Goal: Check status: Check status

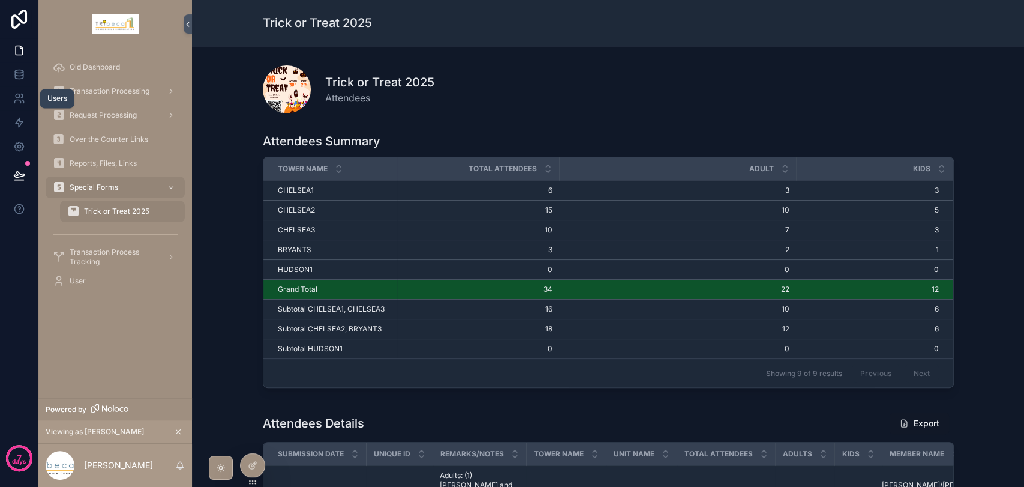
click at [18, 104] on icon at bounding box center [19, 98] width 12 height 12
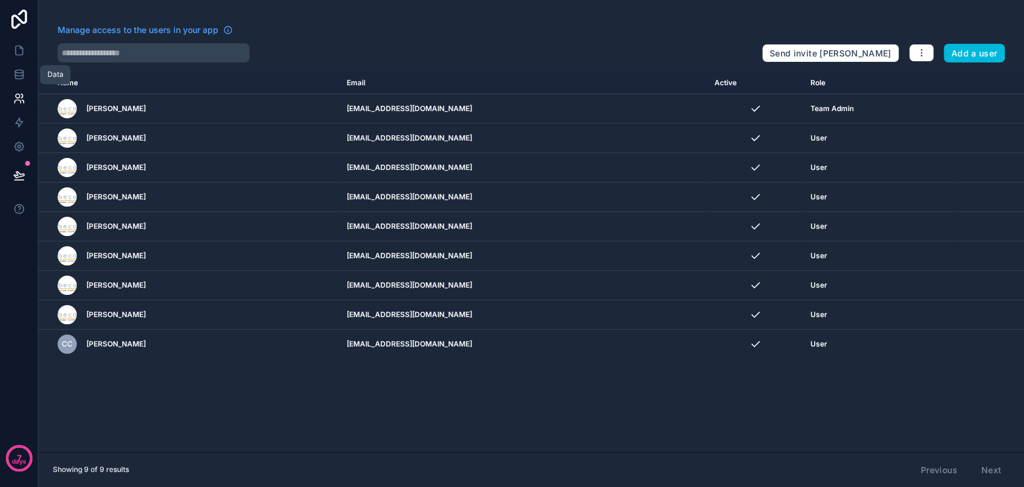
click at [23, 77] on icon at bounding box center [19, 76] width 8 height 5
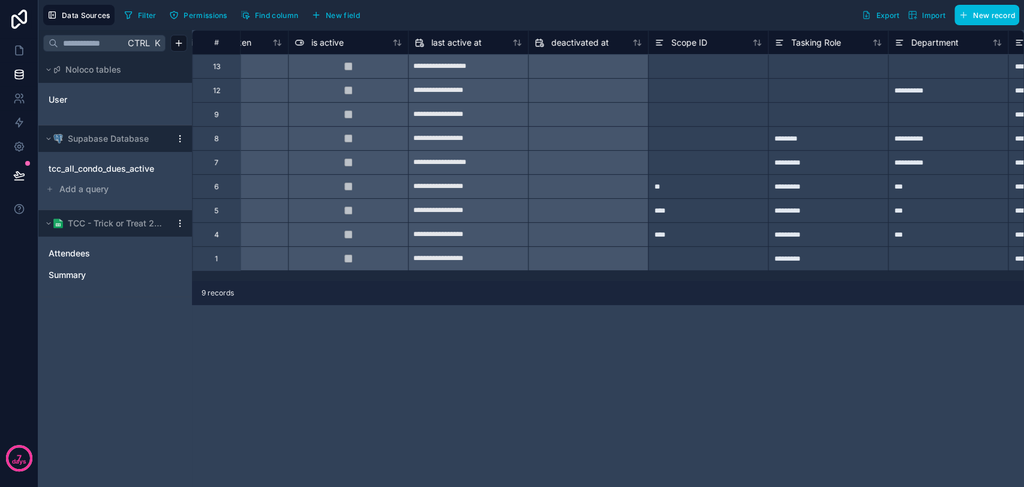
scroll to position [0, 794]
click at [16, 49] on icon at bounding box center [19, 50] width 12 height 12
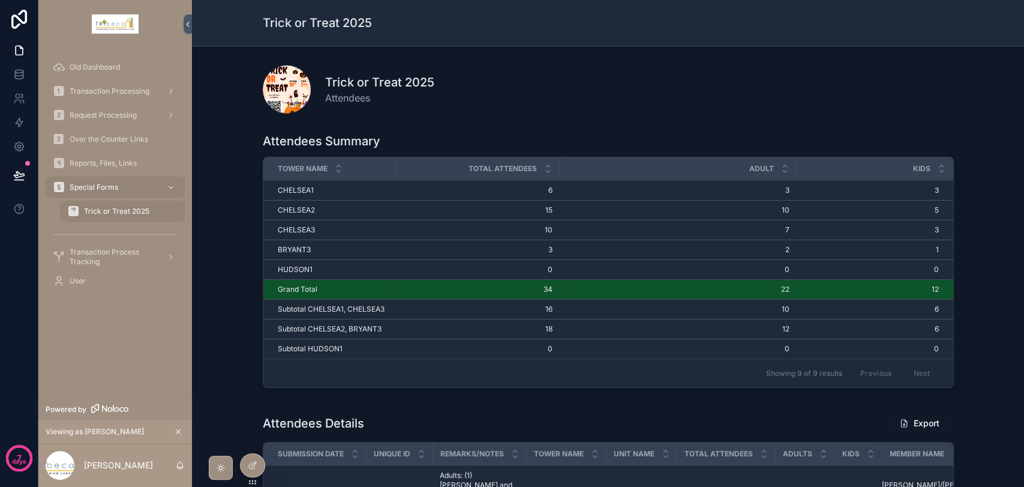
click at [112, 96] on div "Transaction Processing" at bounding box center [115, 91] width 125 height 19
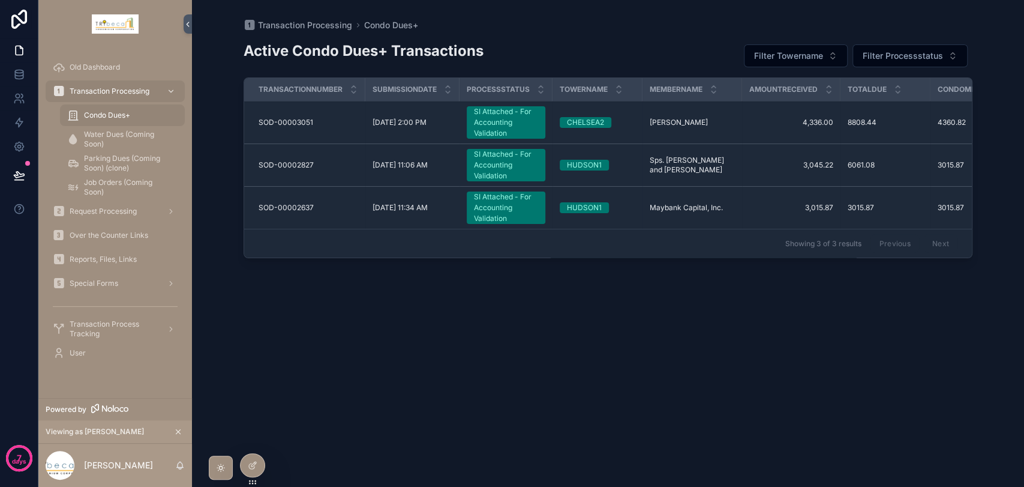
click at [121, 145] on span "Water Dues (Coming Soon)" at bounding box center [128, 139] width 89 height 19
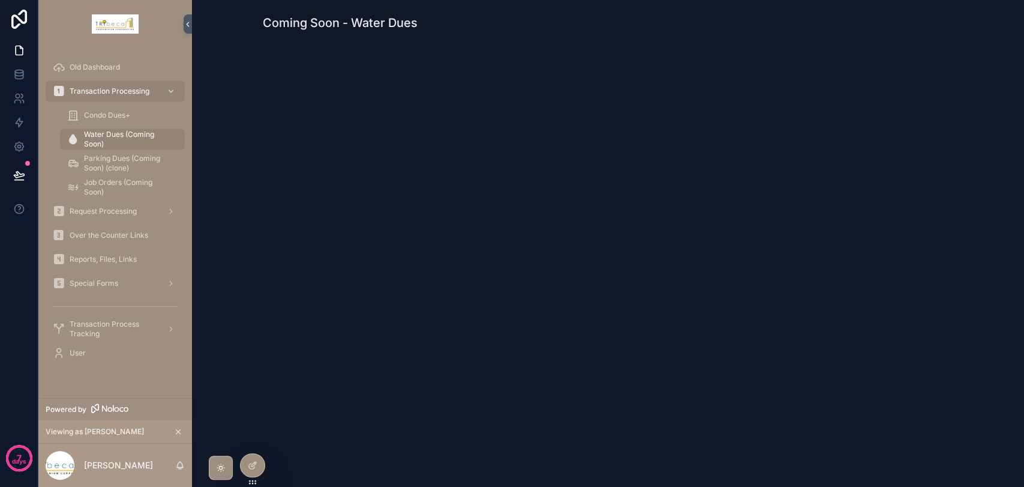
click at [98, 326] on span "Transaction Process Tracking" at bounding box center [114, 328] width 88 height 19
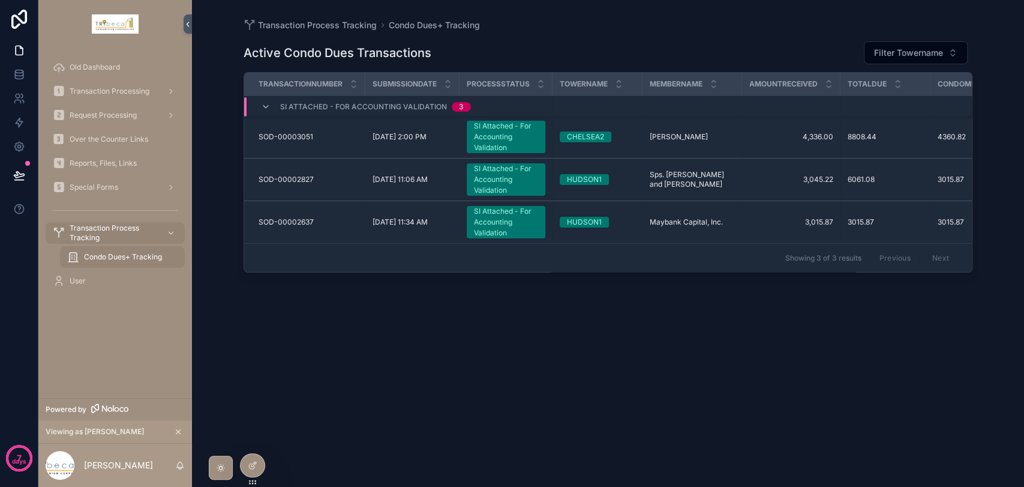
click at [493, 186] on div "SI Attached - For Accounting Validation" at bounding box center [506, 179] width 64 height 32
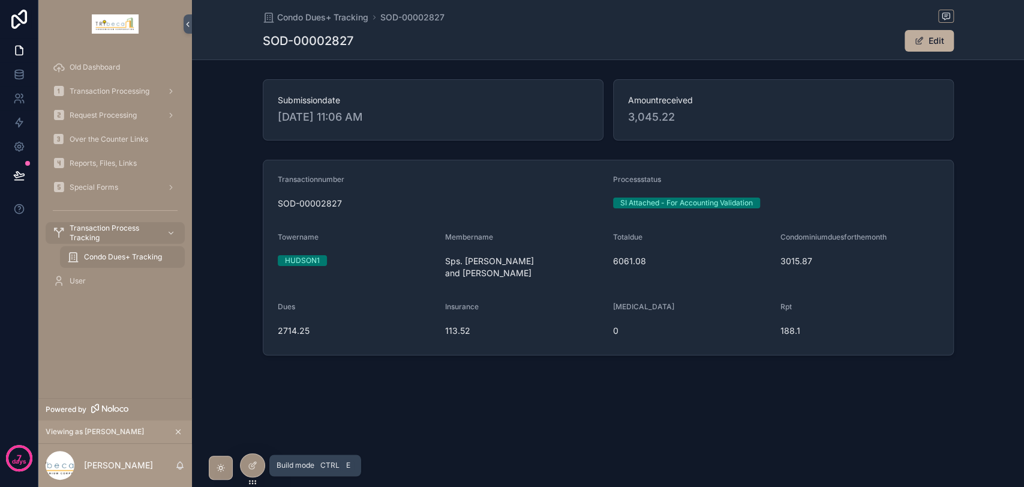
click at [259, 467] on div at bounding box center [253, 465] width 24 height 23
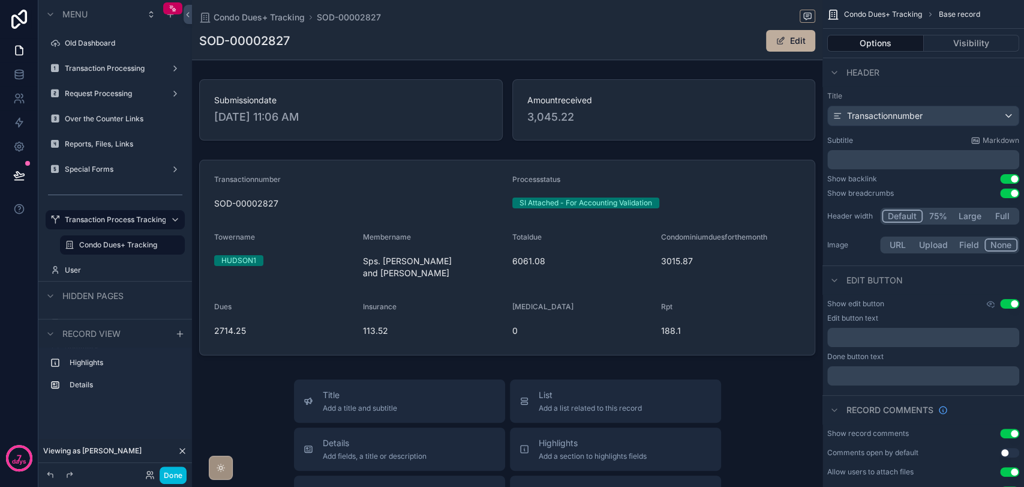
click at [120, 246] on label "Condo Dues+ Tracking" at bounding box center [128, 245] width 98 height 10
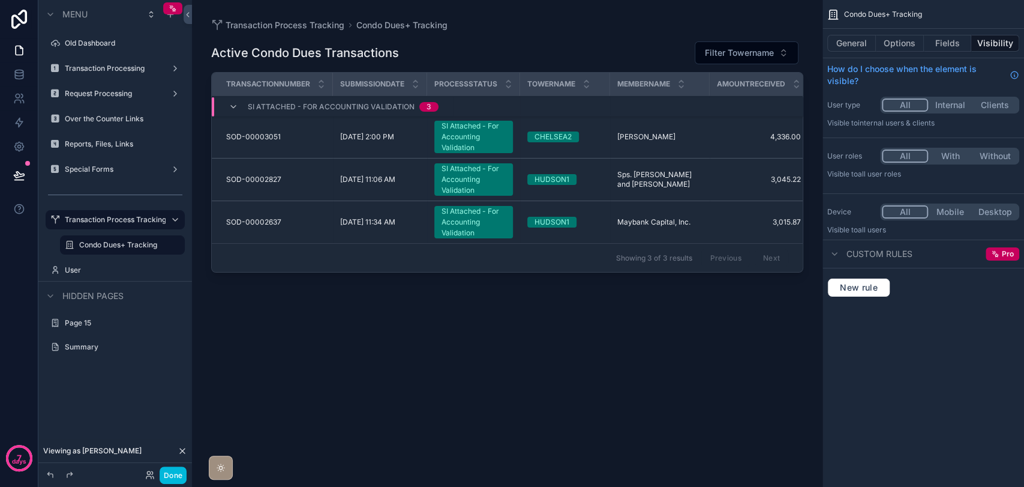
click at [120, 246] on label "Condo Dues+ Tracking" at bounding box center [128, 245] width 98 height 10
click at [485, 146] on div "scrollable content" at bounding box center [507, 236] width 631 height 472
click at [484, 142] on div "SI Attached - For Accounting Validation" at bounding box center [474, 137] width 64 height 32
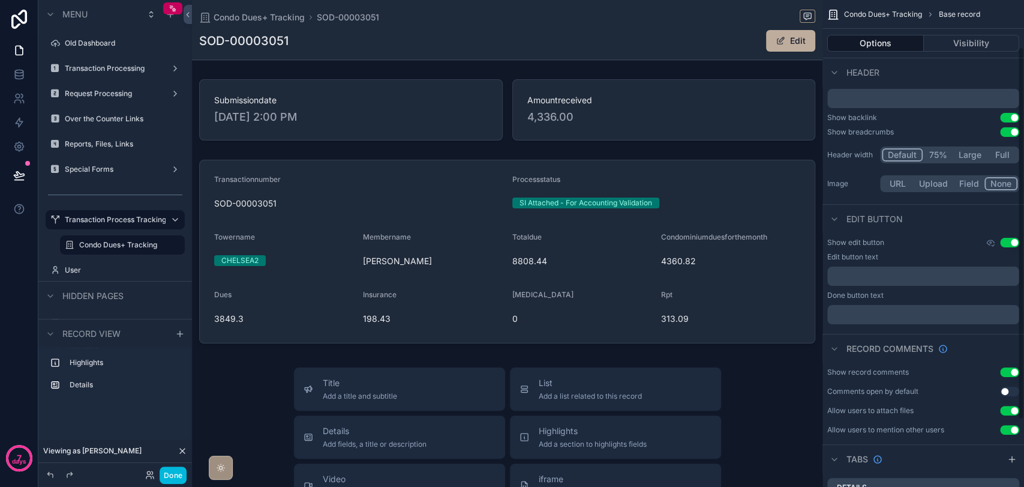
scroll to position [148, 0]
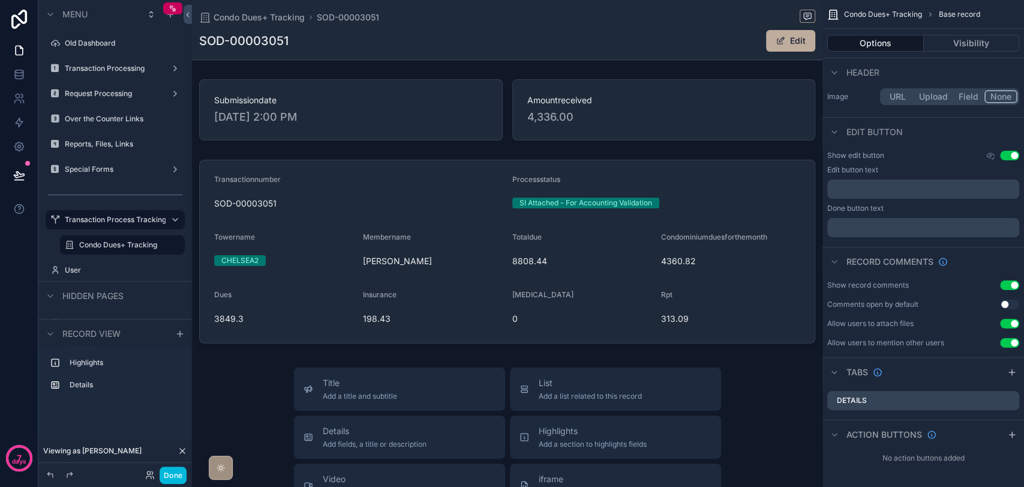
click at [1010, 323] on button "Use setting" at bounding box center [1009, 324] width 19 height 10
click at [1011, 342] on button "Use setting" at bounding box center [1009, 343] width 19 height 10
click at [1005, 152] on button "Use setting" at bounding box center [1009, 156] width 19 height 10
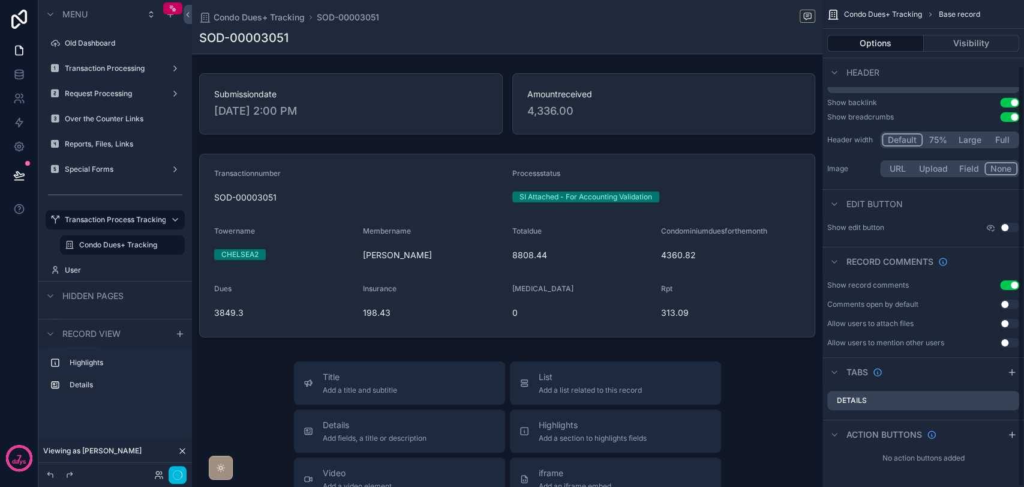
scroll to position [76, 0]
click at [20, 75] on icon at bounding box center [19, 73] width 8 height 5
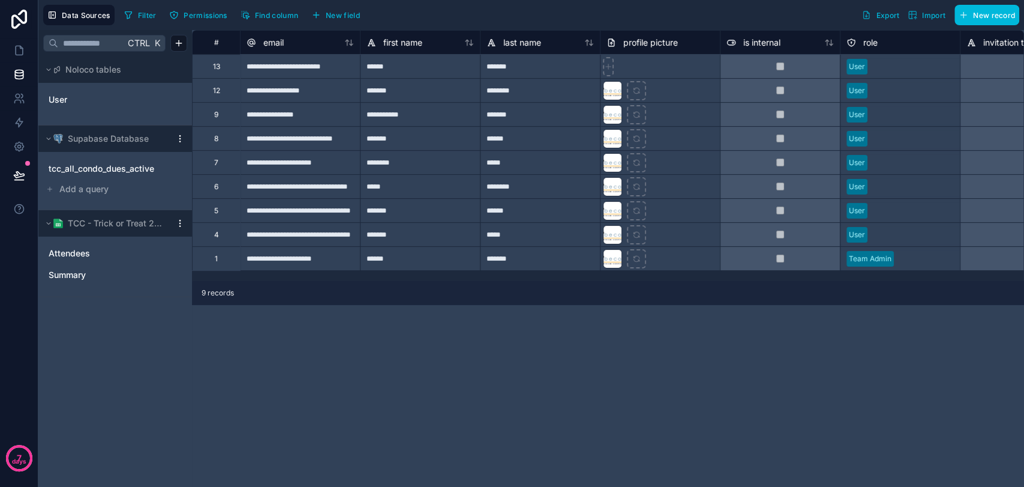
click at [125, 167] on span "tcc_all_condo_dues_active" at bounding box center [102, 169] width 106 height 12
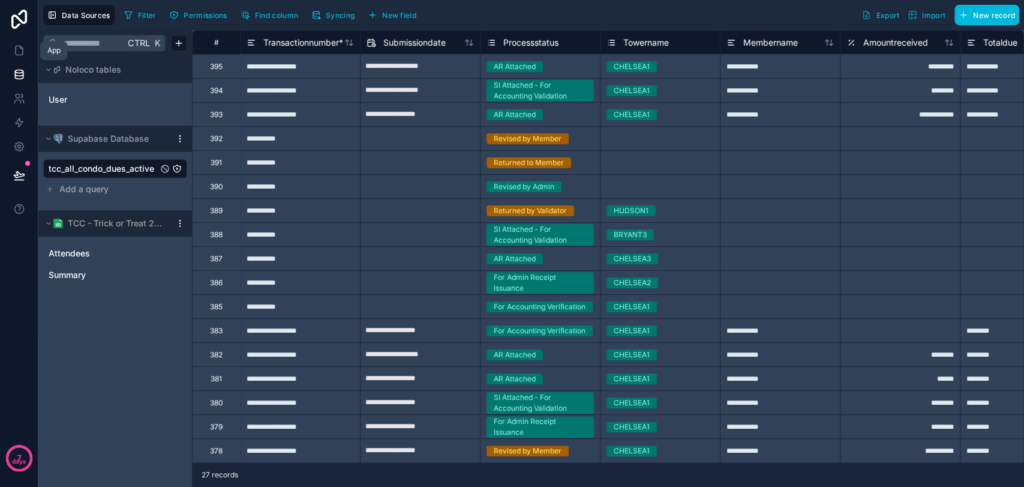
click at [20, 53] on icon at bounding box center [19, 50] width 12 height 12
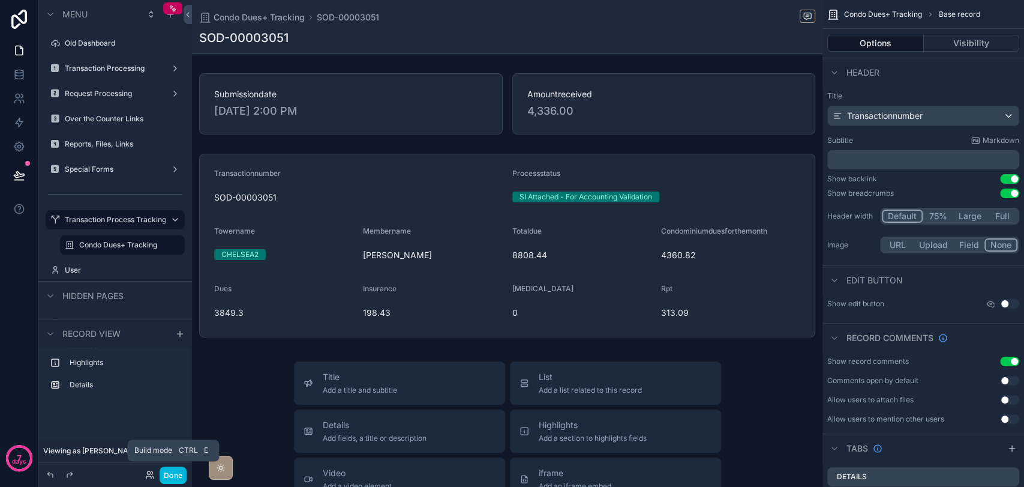
click at [168, 473] on button "Done" at bounding box center [173, 474] width 27 height 17
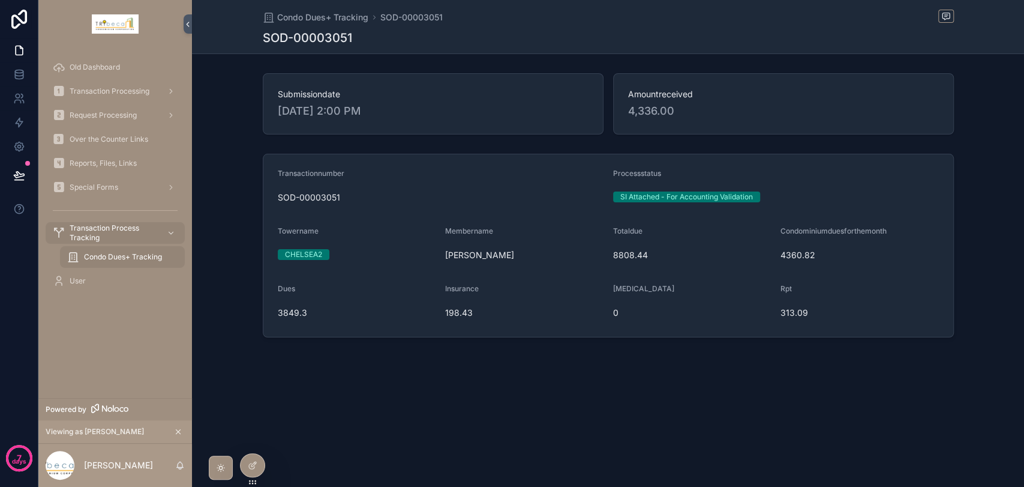
click at [107, 95] on span "Transaction Processing" at bounding box center [110, 91] width 80 height 10
